Goal: Entertainment & Leisure: Browse casually

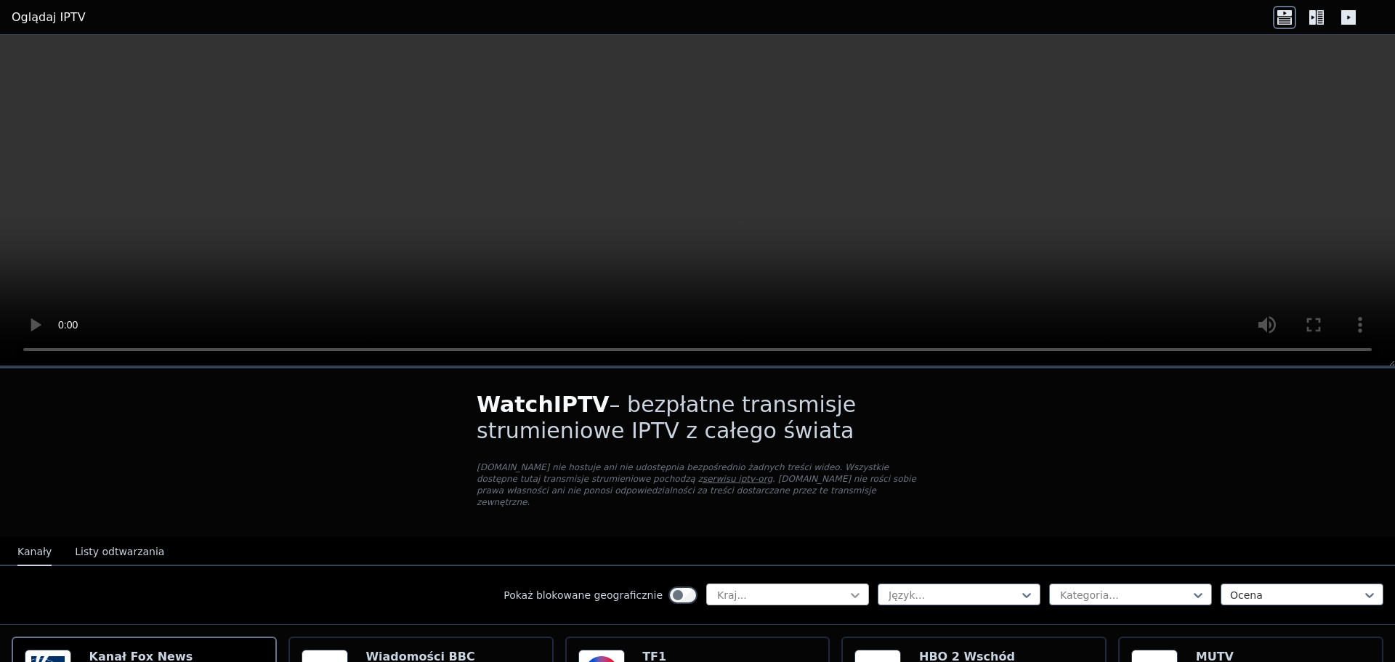
click at [848, 588] on icon at bounding box center [855, 595] width 15 height 15
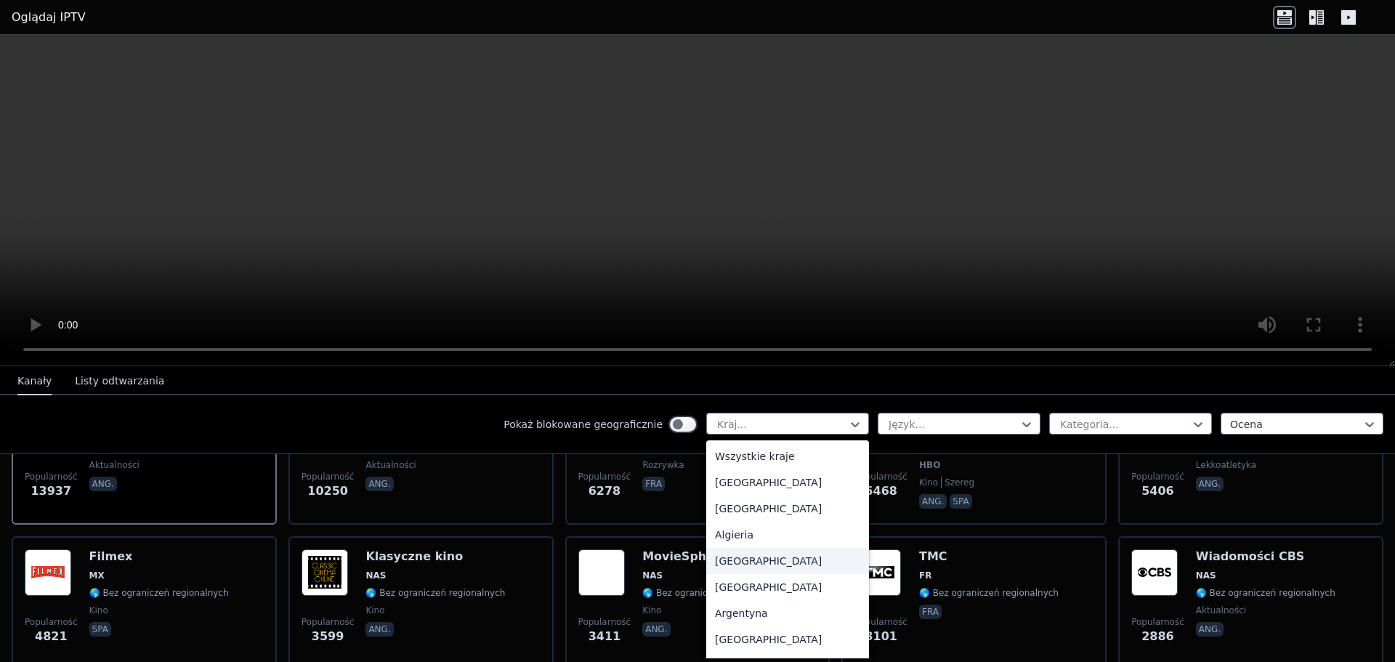
scroll to position [363, 0]
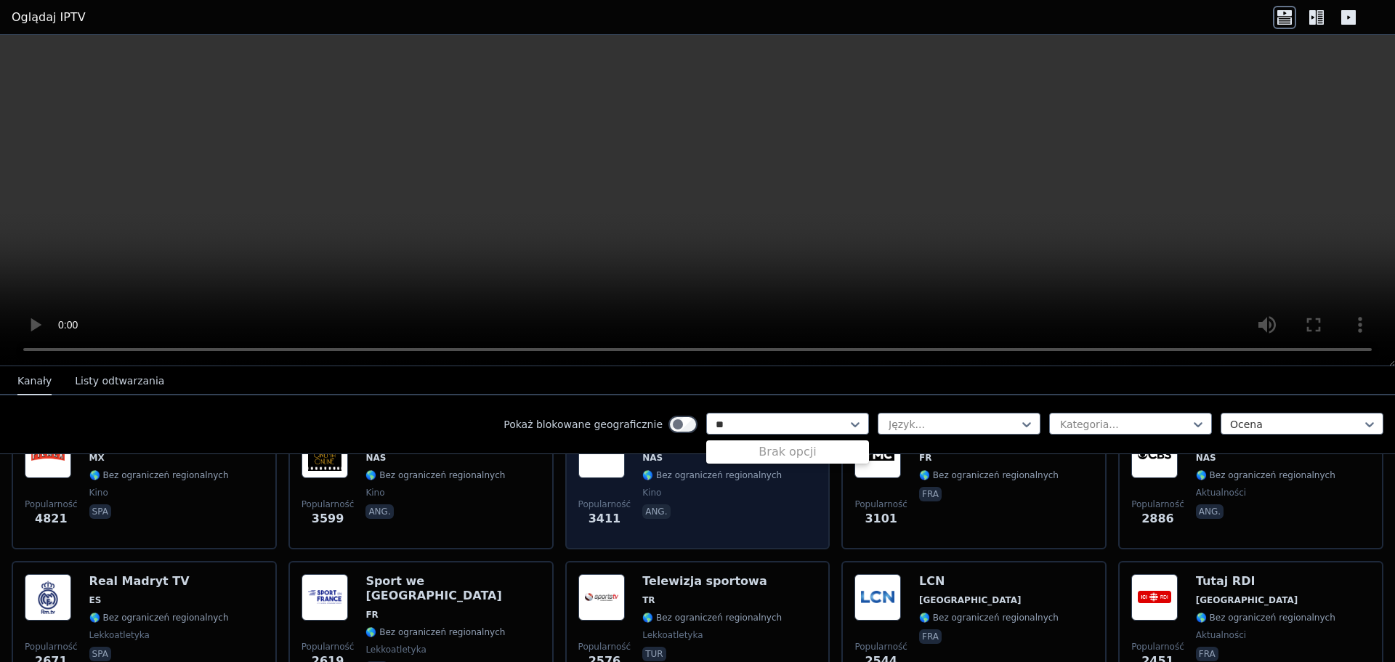
type input "*"
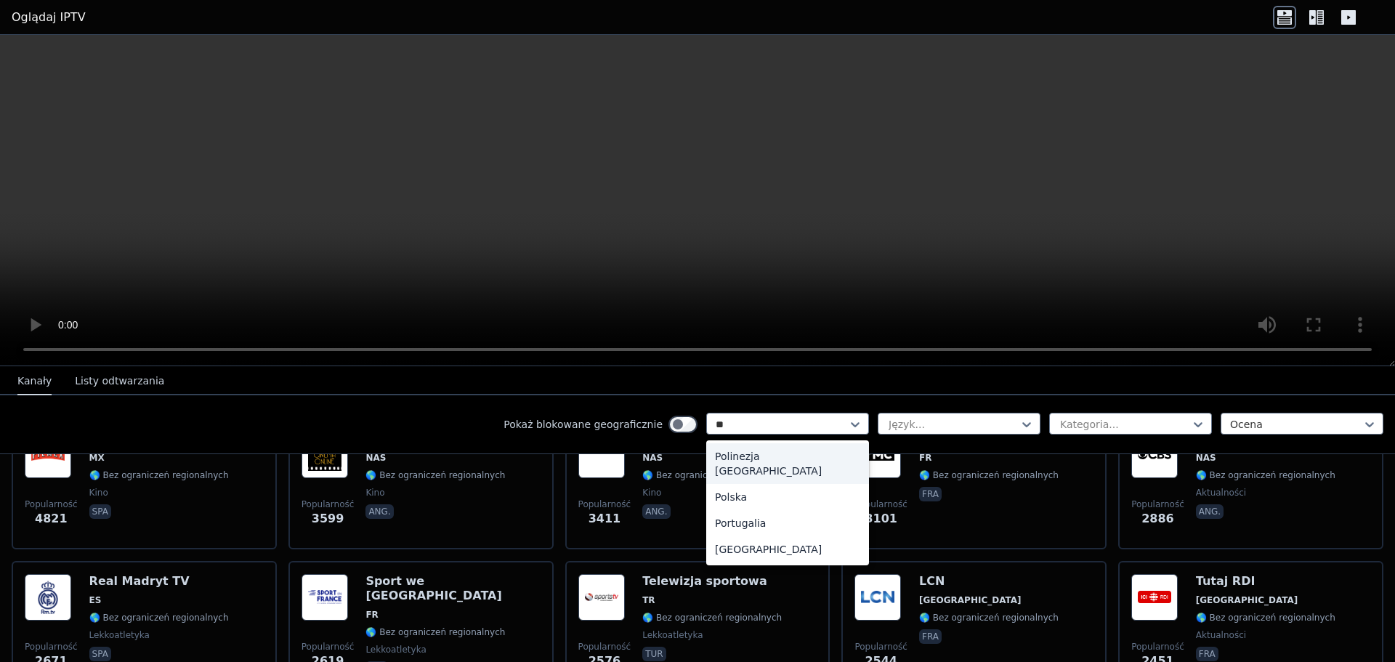
type input "***"
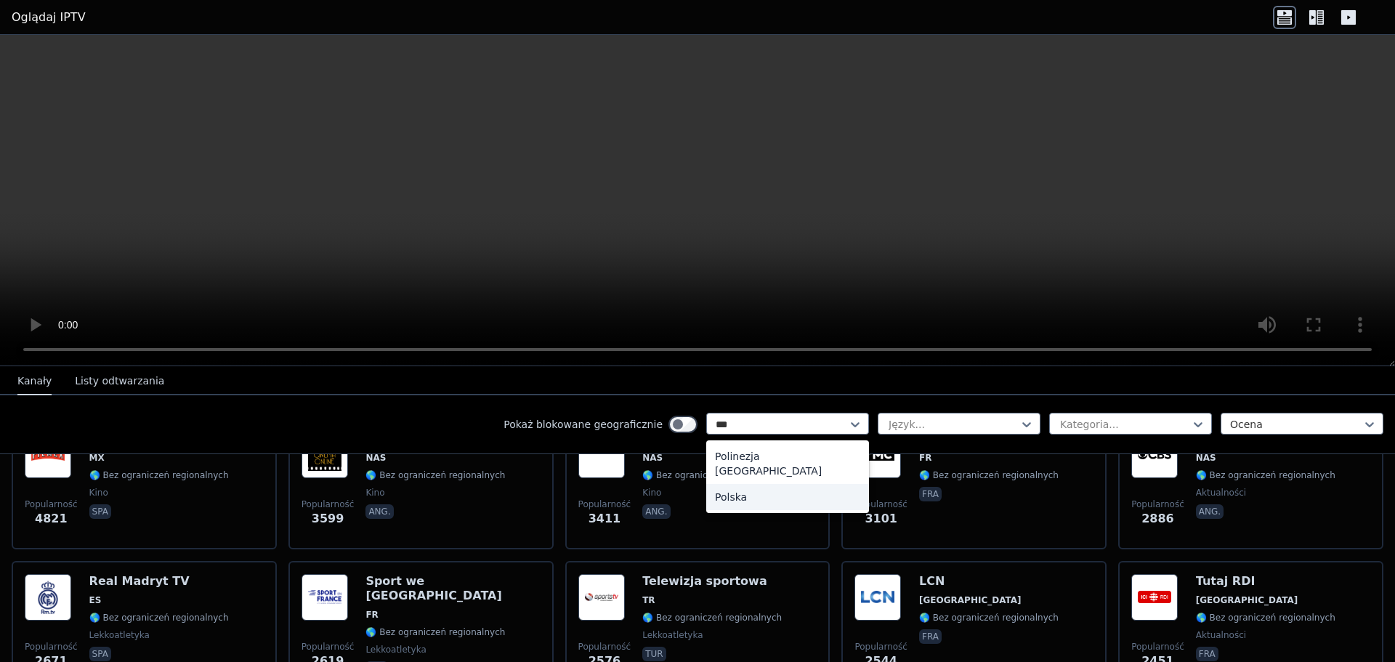
click at [742, 484] on div "Polska" at bounding box center [787, 497] width 163 height 26
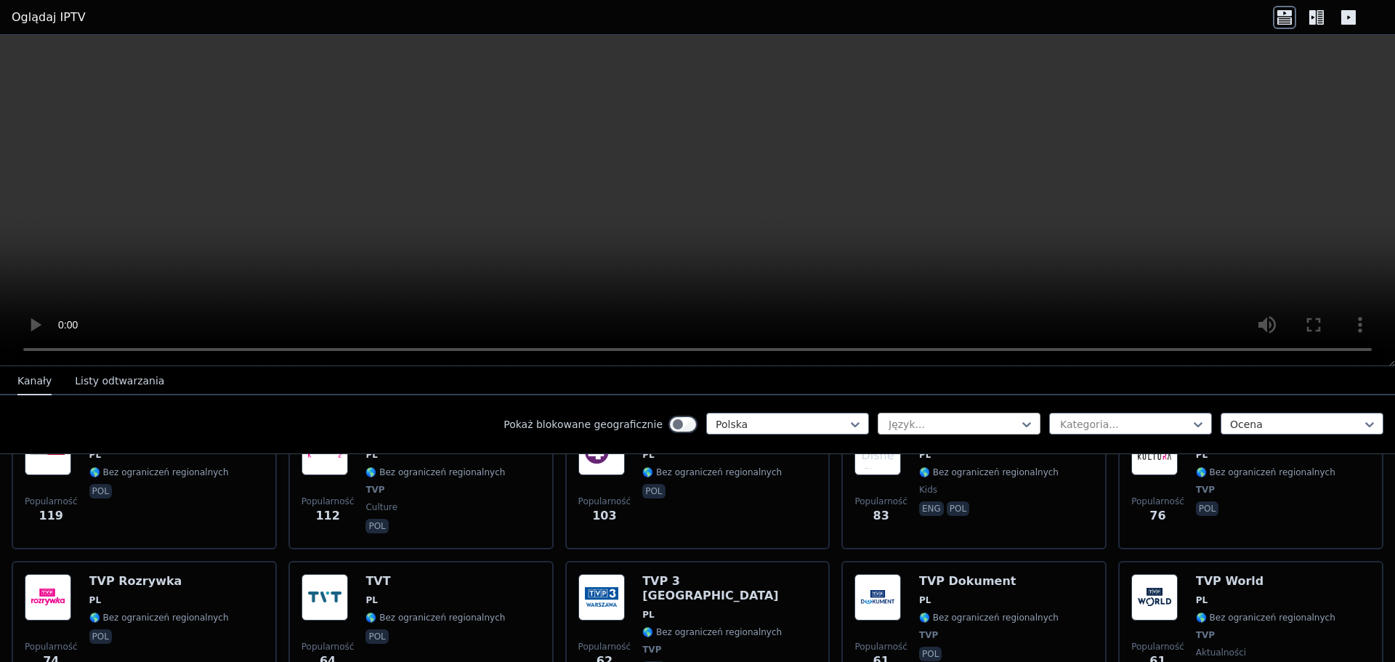
click at [940, 422] on div at bounding box center [953, 424] width 132 height 15
type input "******"
click at [1074, 422] on div at bounding box center [1125, 424] width 132 height 15
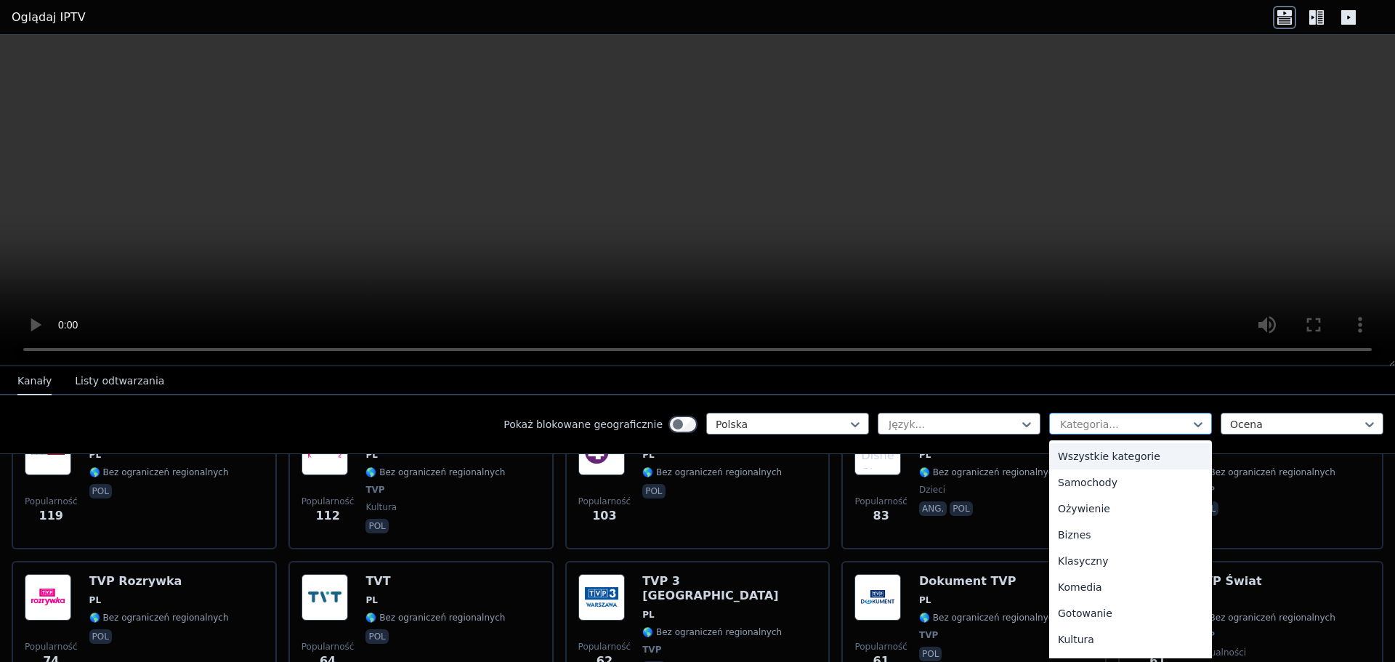
click at [1074, 422] on div at bounding box center [1125, 424] width 132 height 15
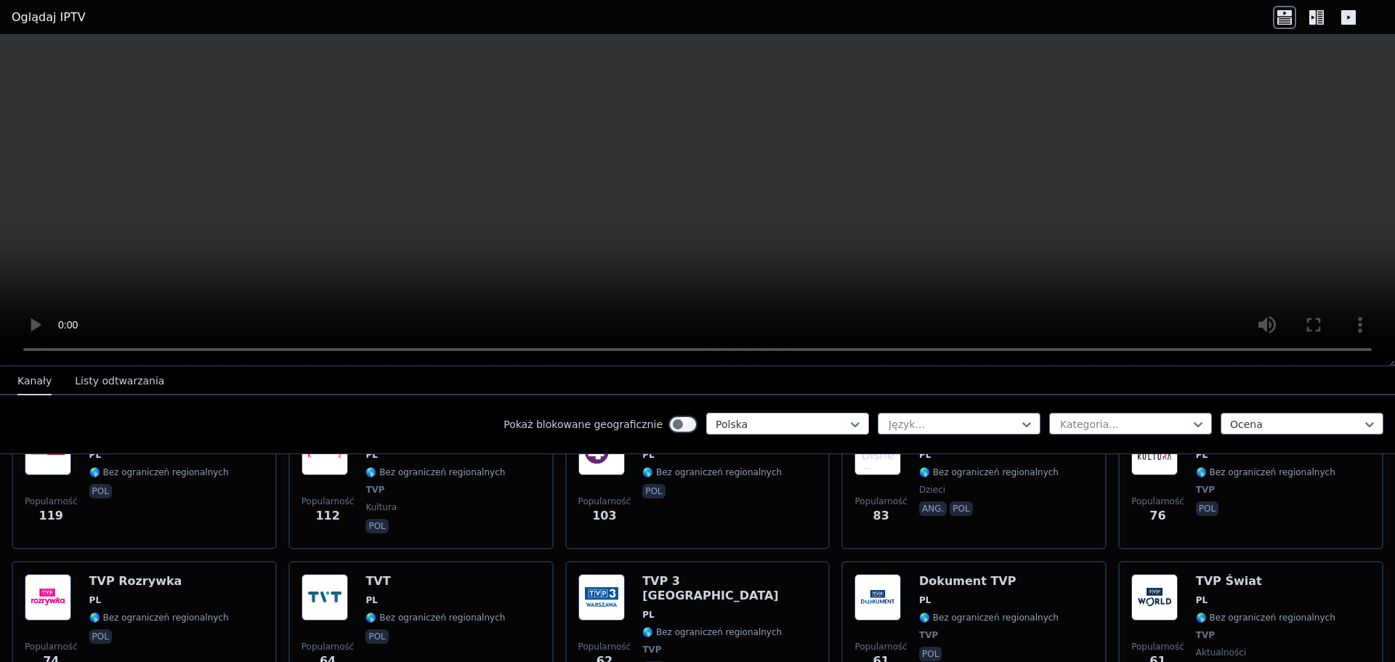
click at [813, 421] on div at bounding box center [782, 424] width 132 height 15
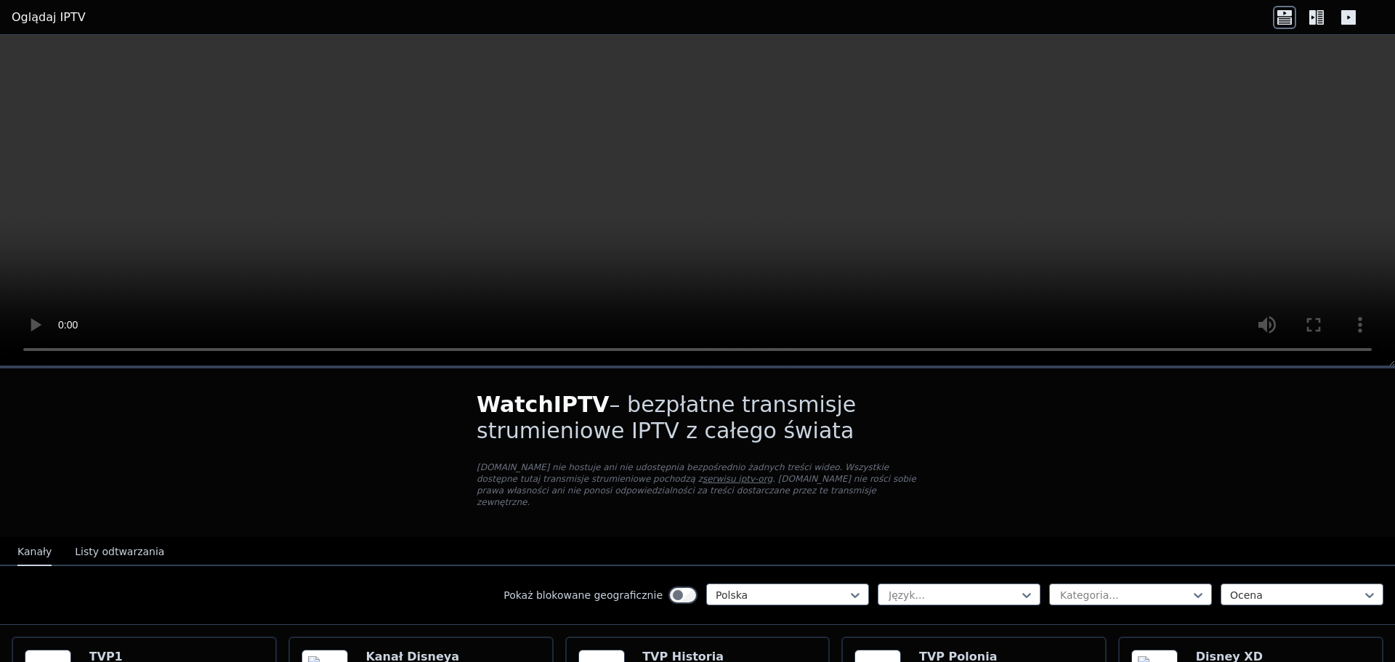
scroll to position [145, 0]
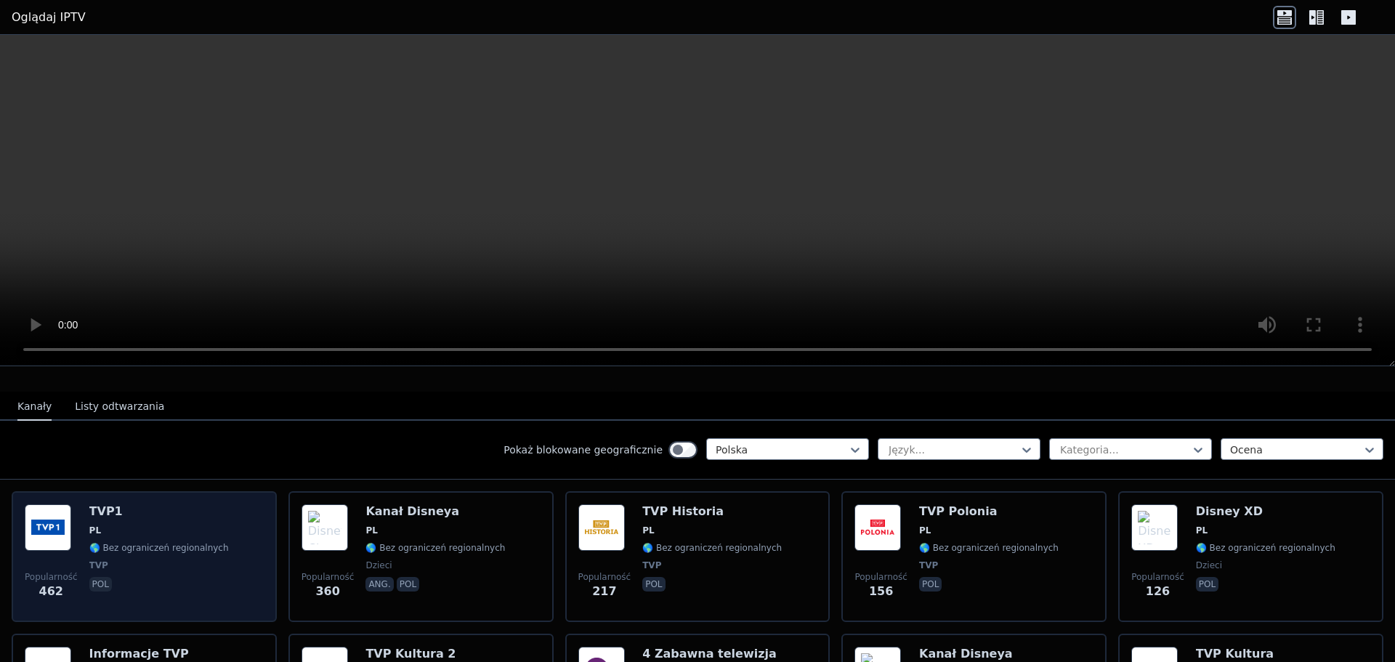
click at [201, 560] on span "TVP" at bounding box center [159, 566] width 140 height 12
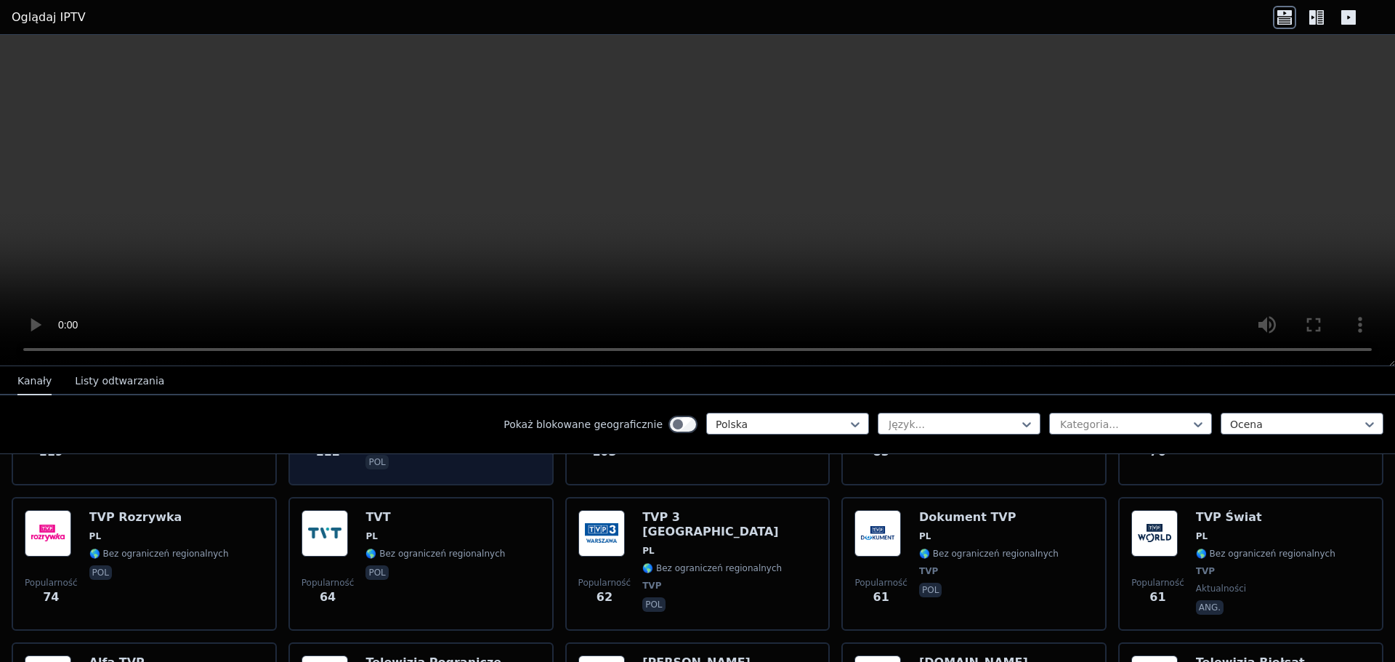
scroll to position [82, 0]
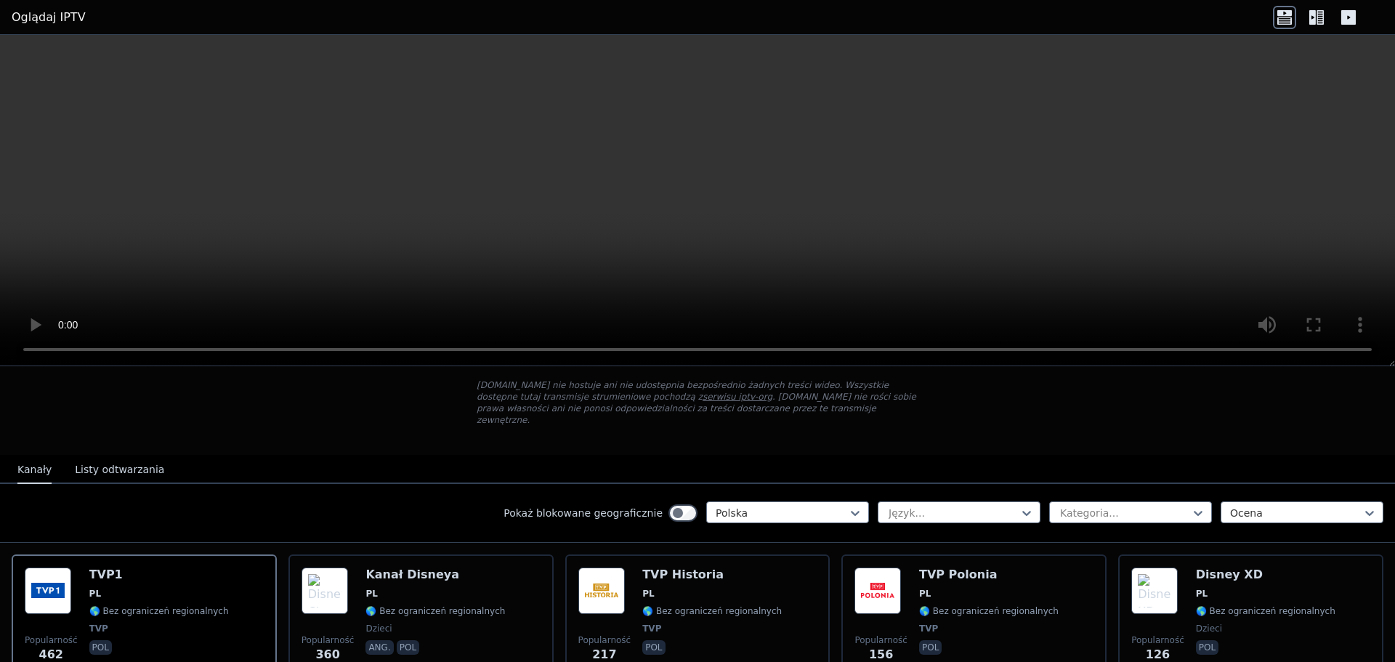
click at [107, 464] on font "Listy odtwarzania" at bounding box center [119, 470] width 89 height 12
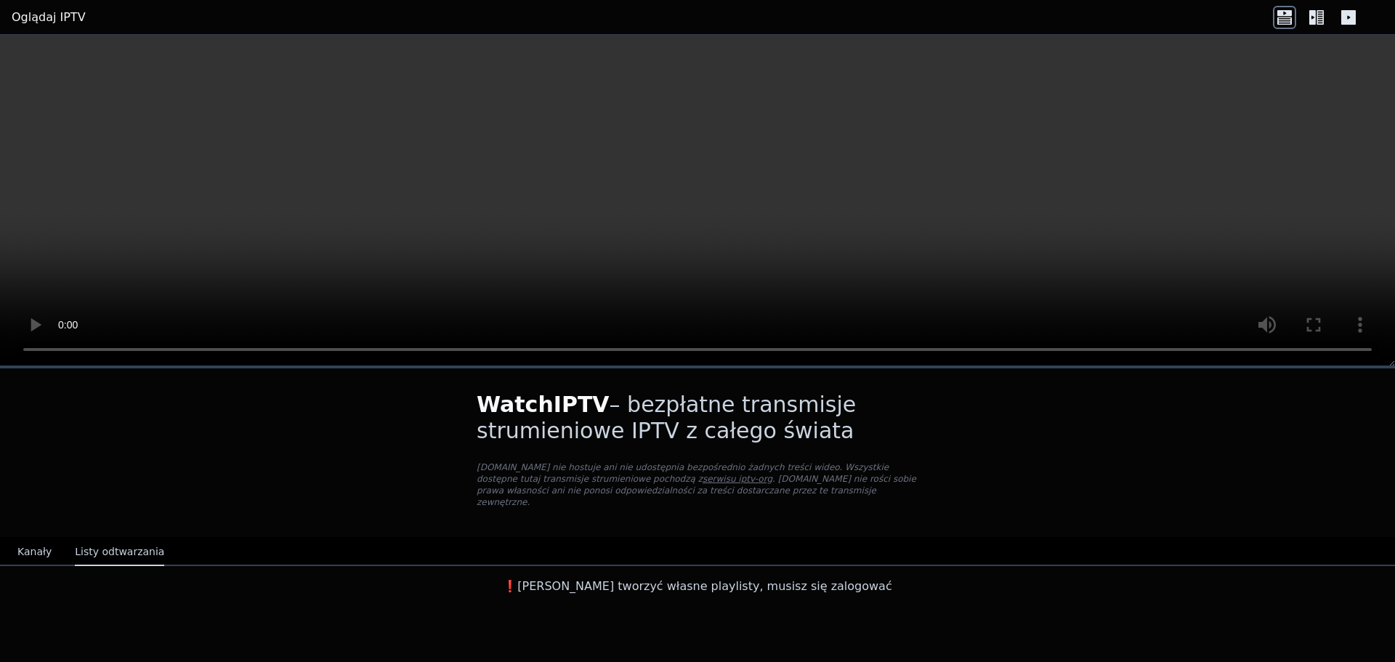
click at [32, 546] on font "Kanały" at bounding box center [34, 552] width 34 height 12
